Goal: Task Accomplishment & Management: Use online tool/utility

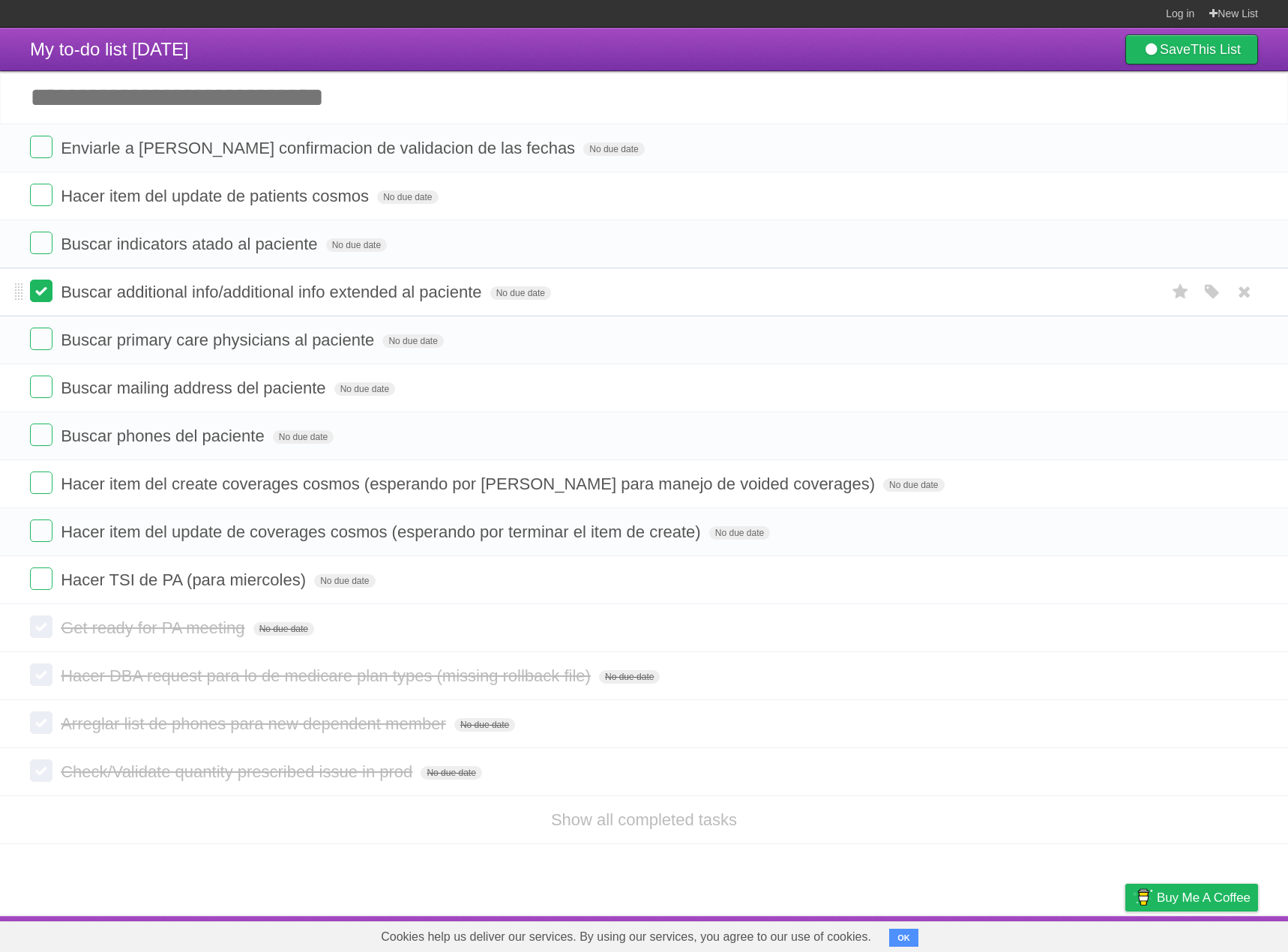
click at [35, 292] on label at bounding box center [41, 291] width 22 height 22
click at [45, 241] on label at bounding box center [41, 242] width 22 height 22
click at [36, 350] on label at bounding box center [41, 338] width 22 height 22
click at [33, 387] on label at bounding box center [41, 386] width 22 height 22
click at [36, 438] on label at bounding box center [41, 434] width 22 height 22
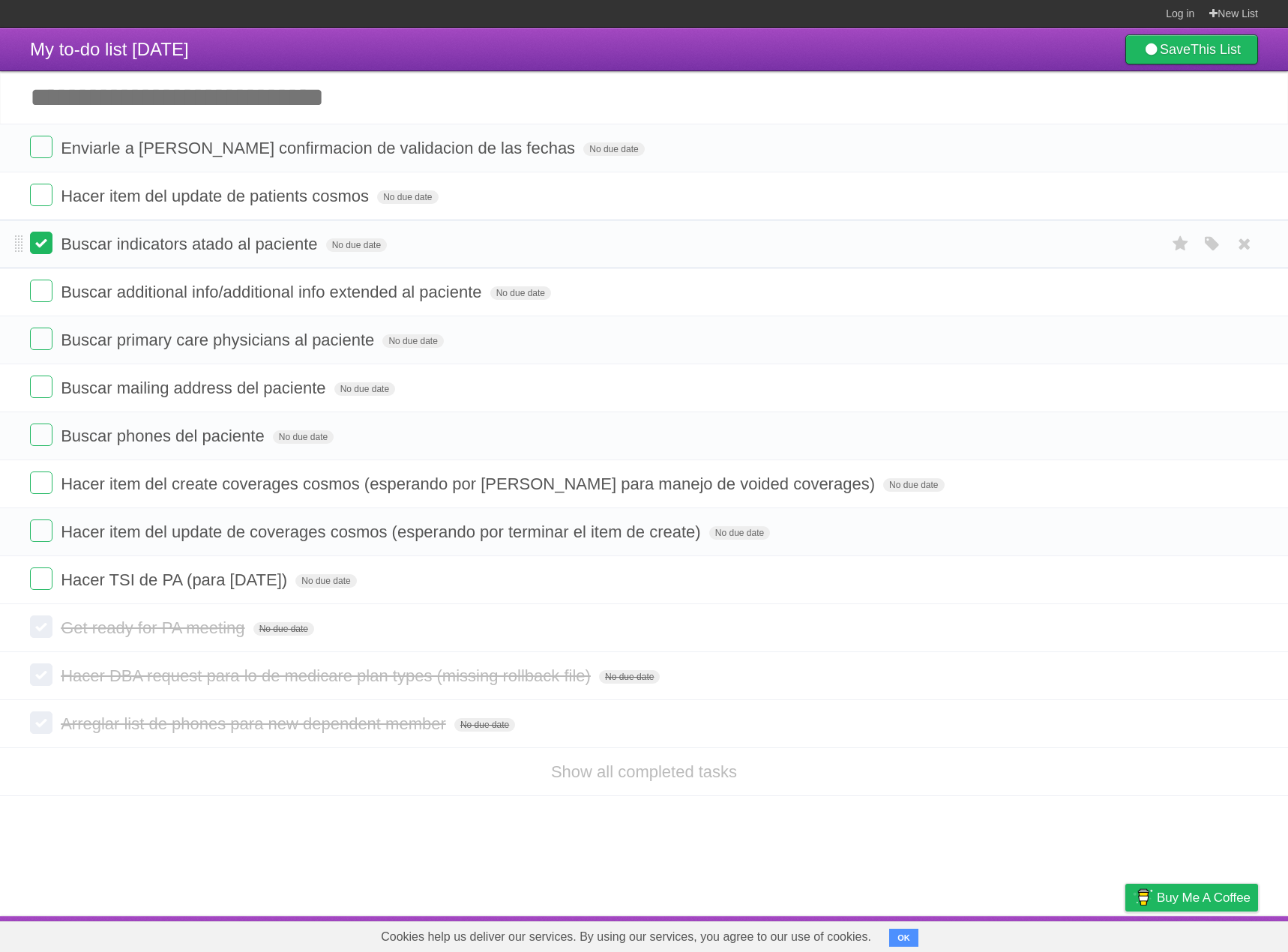
click at [52, 251] on label at bounding box center [41, 242] width 22 height 22
click at [45, 293] on label at bounding box center [41, 291] width 22 height 22
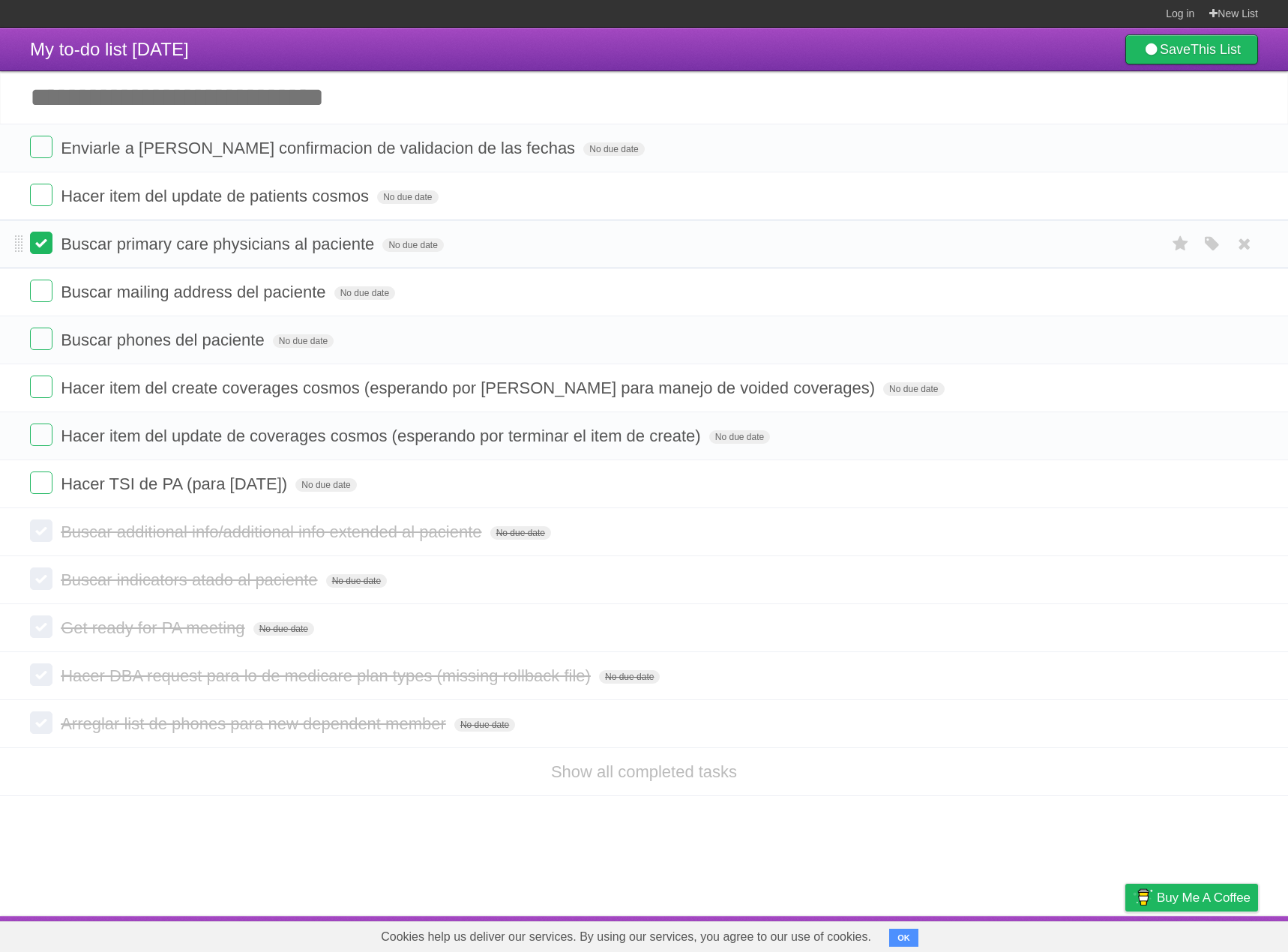
click at [34, 250] on label at bounding box center [41, 242] width 22 height 22
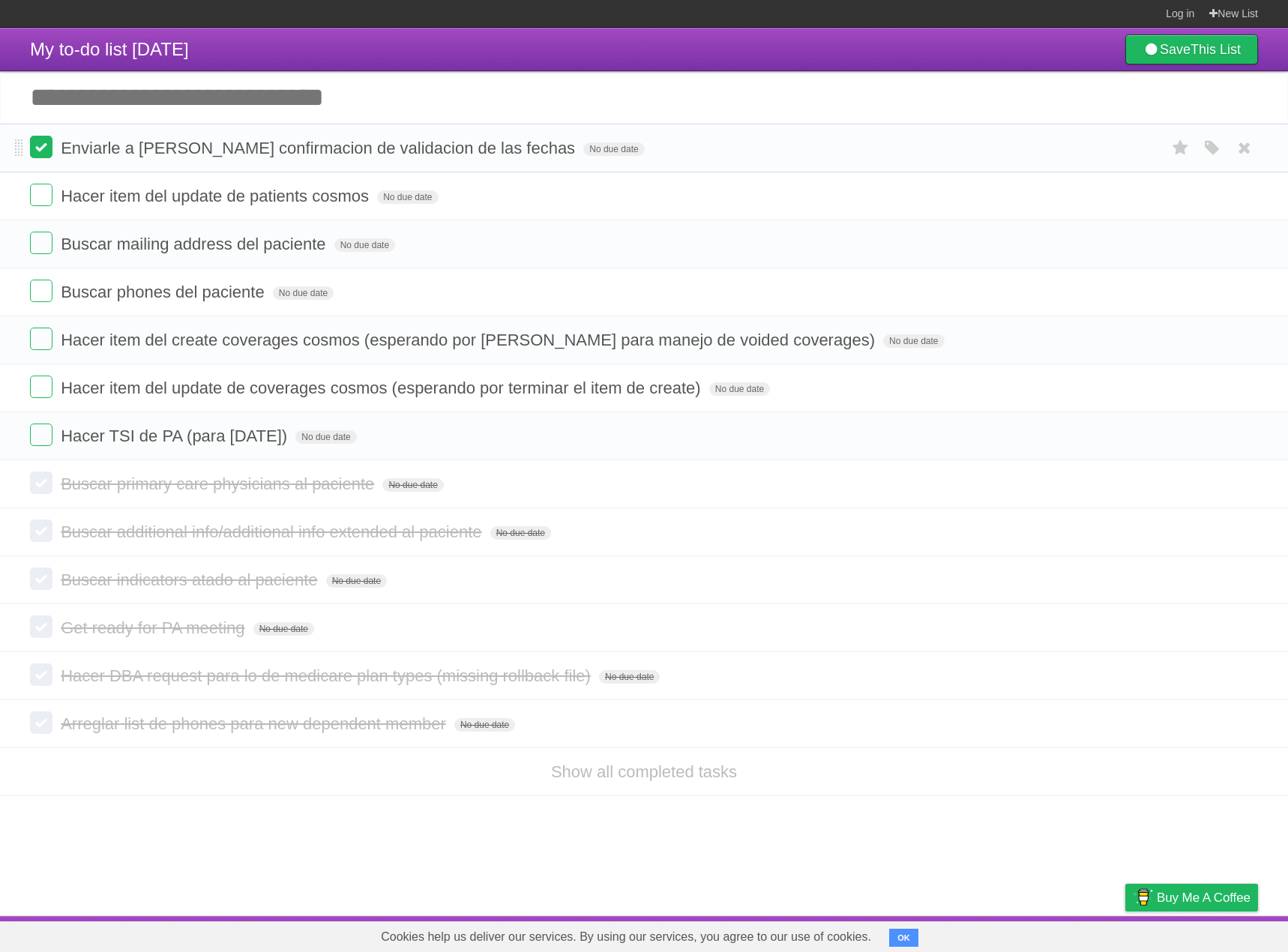
click at [42, 151] on label at bounding box center [41, 146] width 22 height 22
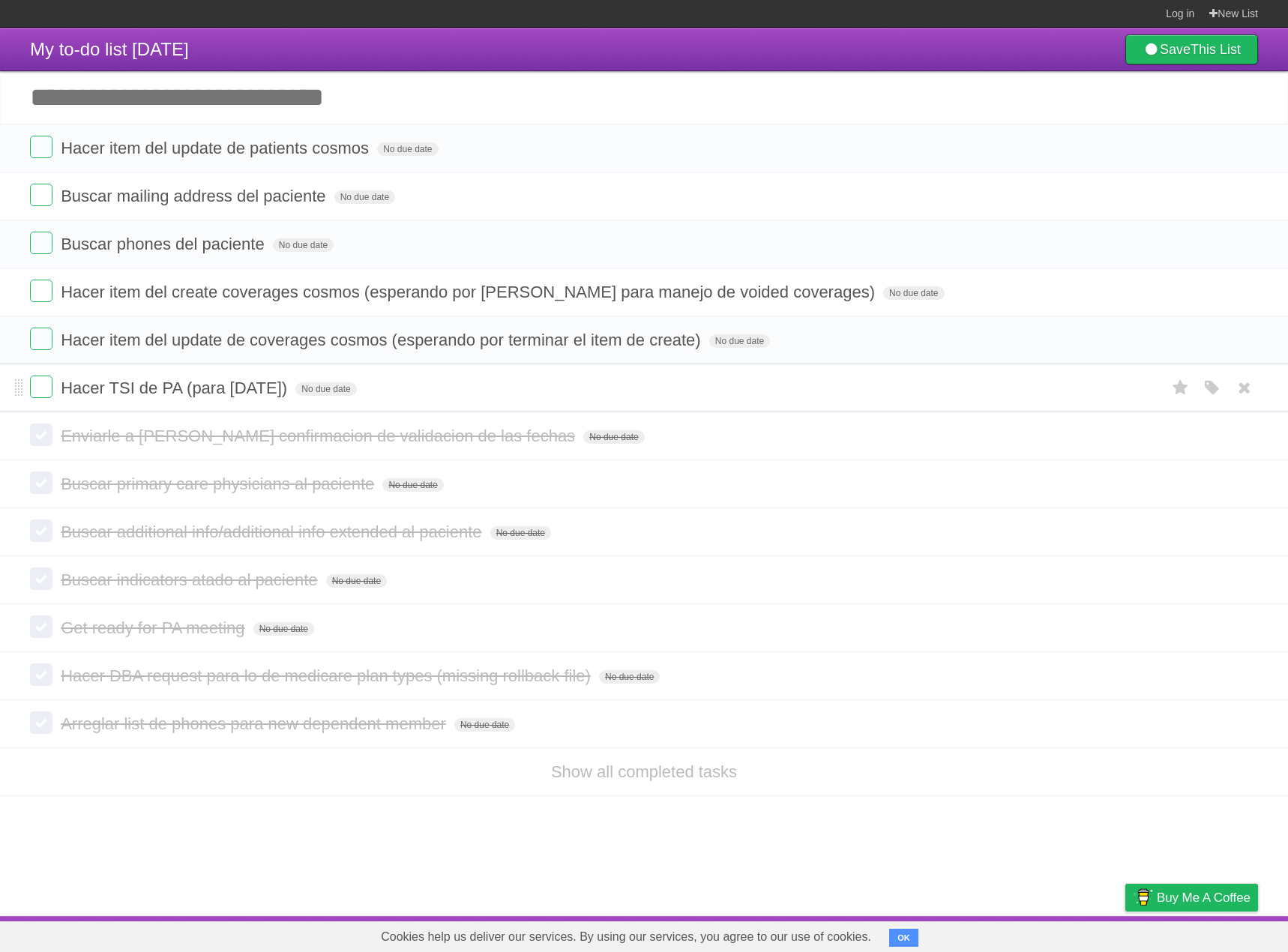
click at [51, 387] on label at bounding box center [41, 386] width 22 height 22
